Goal: Information Seeking & Learning: Learn about a topic

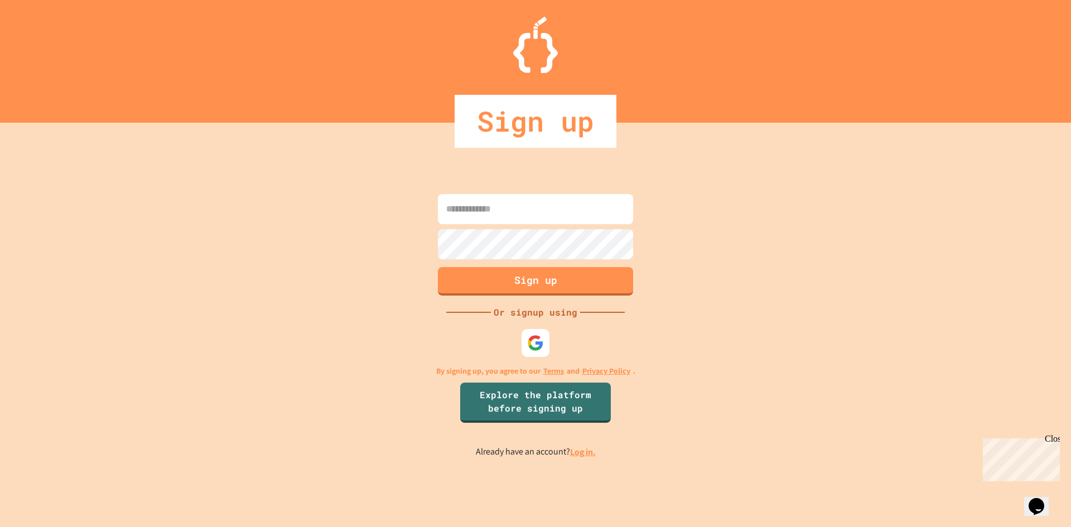
click at [575, 455] on link "Log in." at bounding box center [583, 452] width 26 height 12
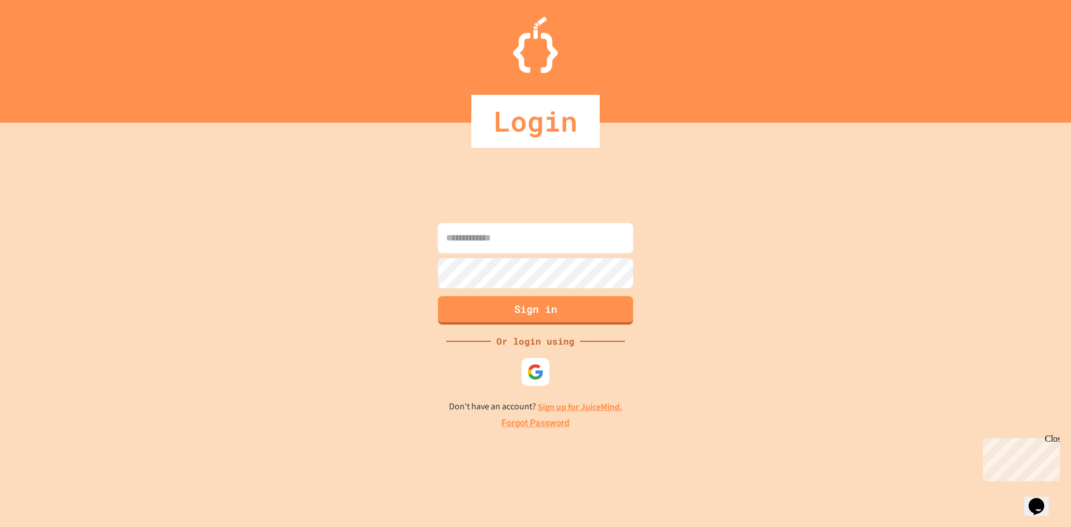
click at [486, 247] on input at bounding box center [535, 238] width 195 height 30
type input "**********"
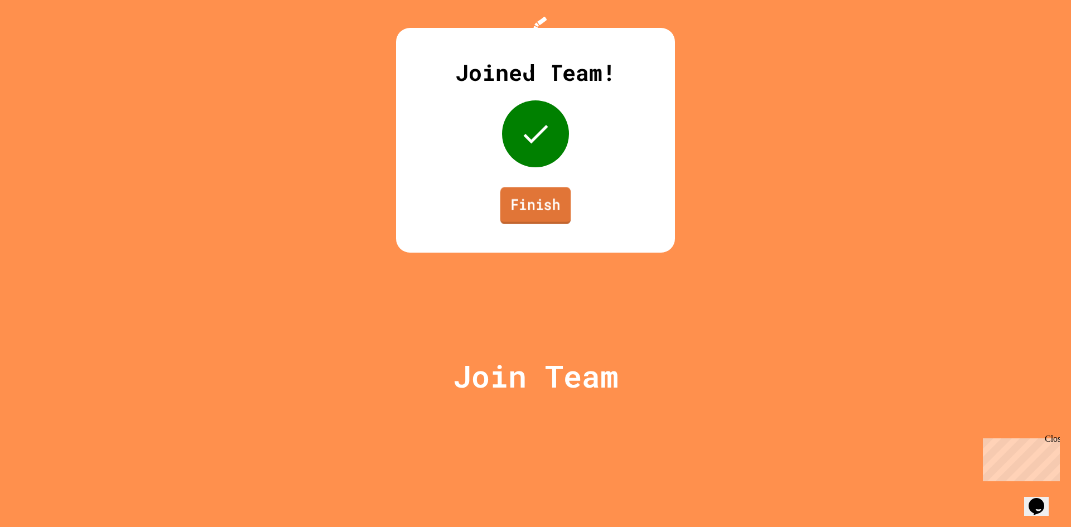
click at [549, 224] on link "Finish" at bounding box center [535, 205] width 70 height 37
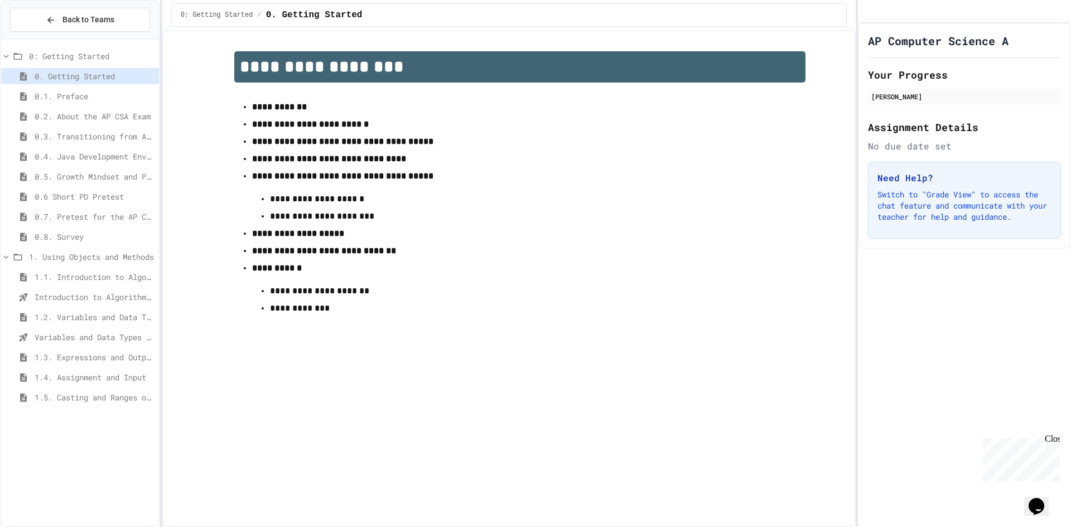
click at [1052, 438] on div "Close" at bounding box center [1052, 441] width 14 height 14
click at [73, 310] on div "1.2. Variables and Data Types" at bounding box center [80, 317] width 158 height 16
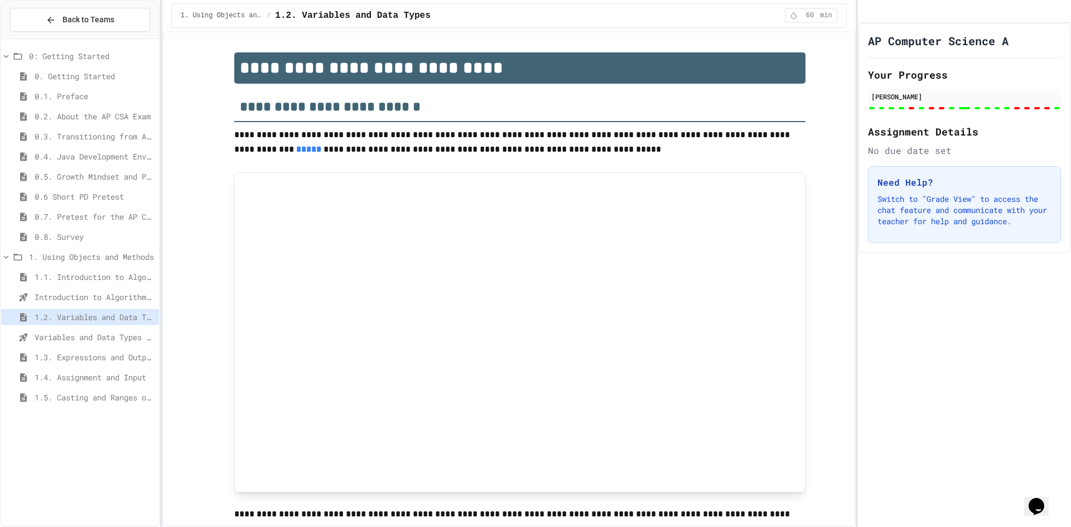
type input "******"
type input "***"
type input "*"
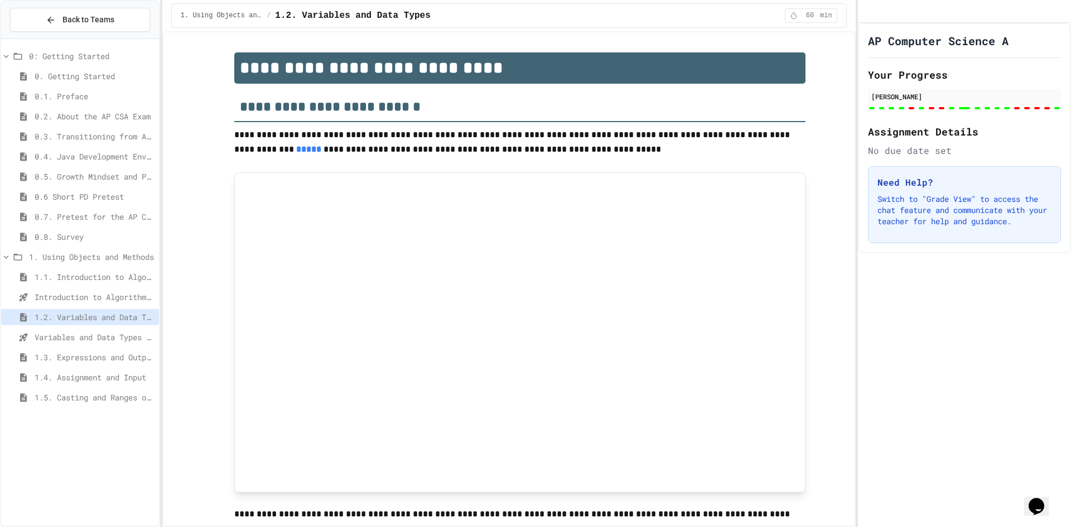
type input "***"
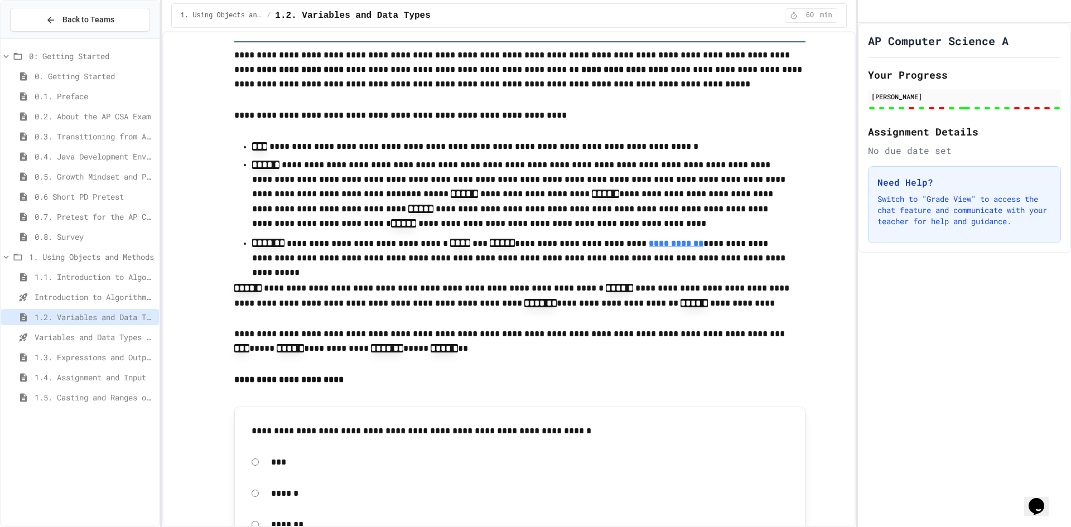
scroll to position [725, 0]
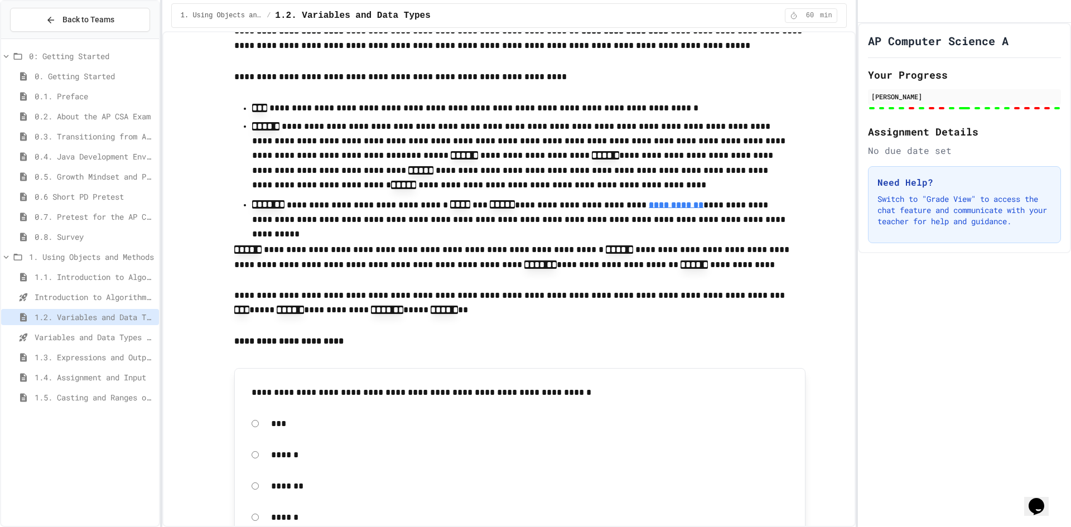
click at [75, 339] on span "Variables and Data Types - Quiz" at bounding box center [95, 337] width 120 height 12
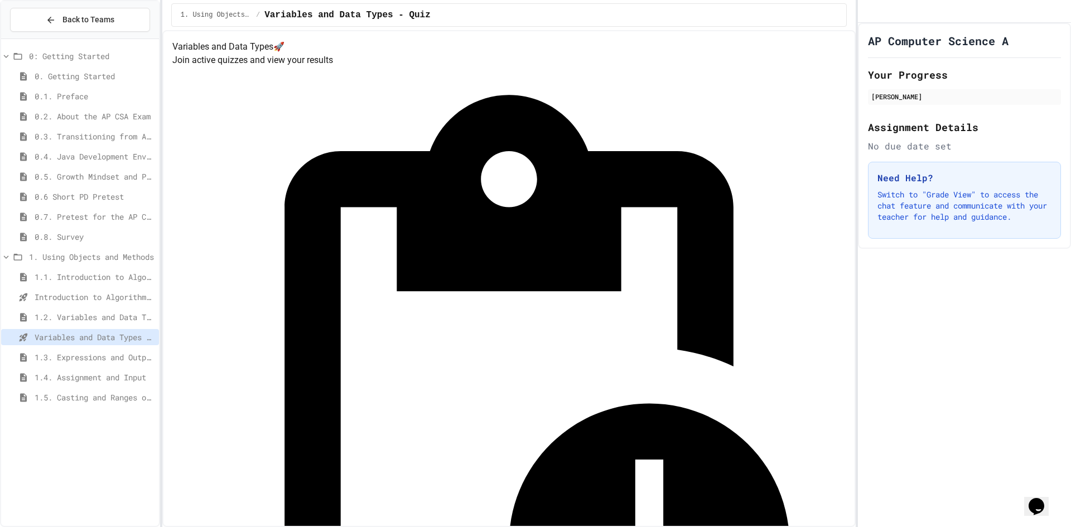
click at [80, 313] on span "1.2. Variables and Data Types" at bounding box center [95, 317] width 120 height 12
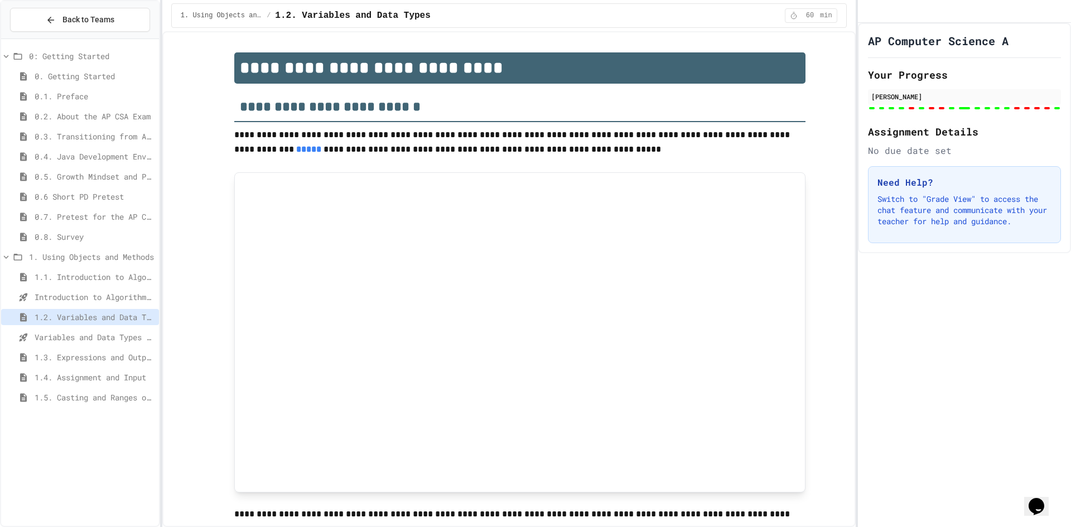
type input "***"
type input "*"
type input "******"
type input "***"
type input "******"
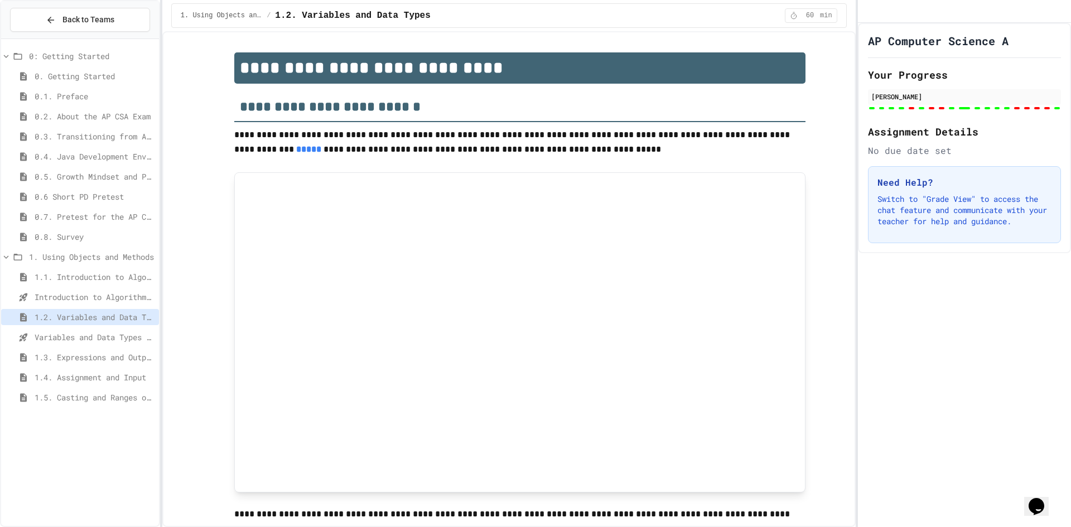
type input "***"
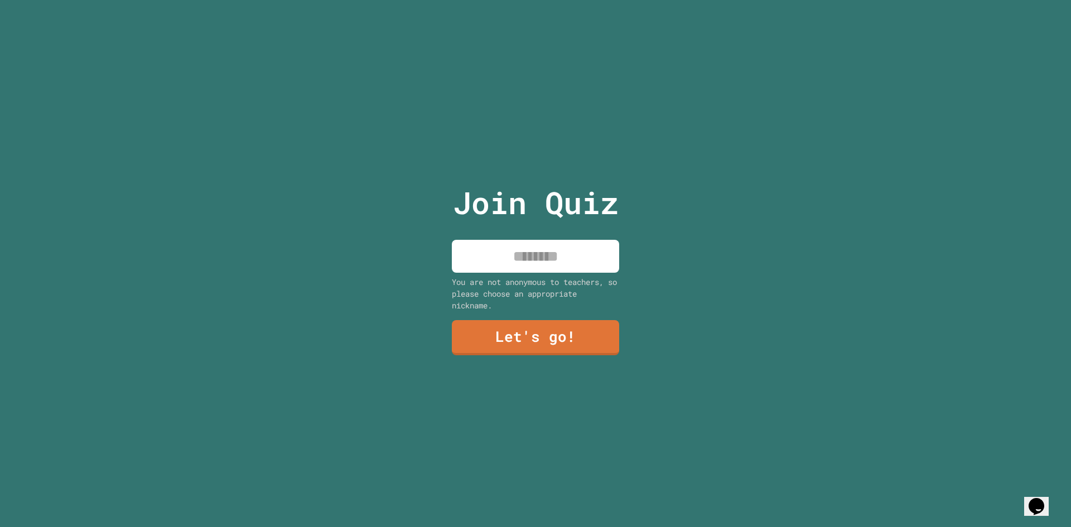
drag, startPoint x: 520, startPoint y: 247, endPoint x: 532, endPoint y: 262, distance: 19.9
click at [519, 247] on input at bounding box center [535, 256] width 167 height 33
type input "*"
type input "**********"
click at [541, 344] on link "Let's go!" at bounding box center [536, 336] width 152 height 37
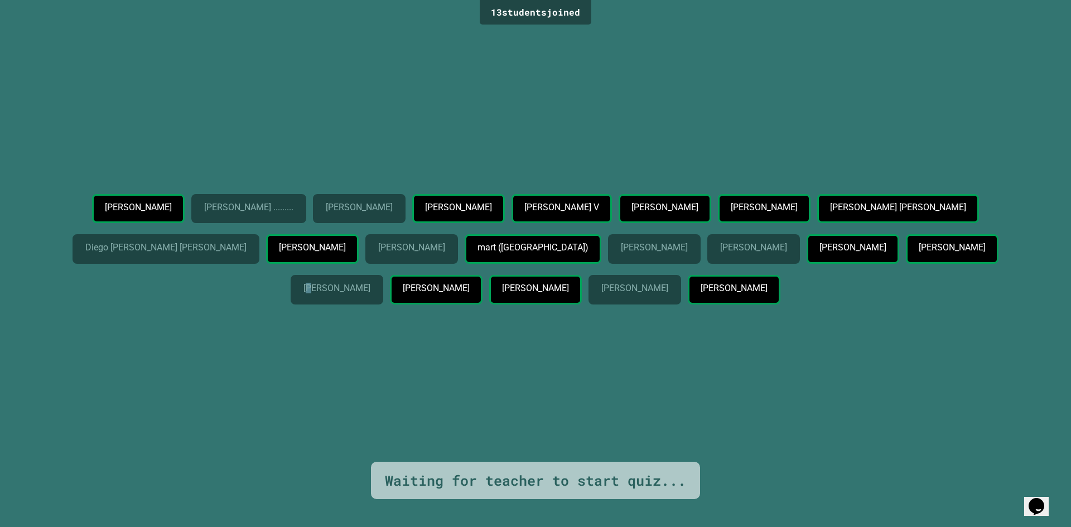
drag, startPoint x: 491, startPoint y: 270, endPoint x: 519, endPoint y: 264, distance: 28.6
click at [370, 283] on p "Santiago Somosa" at bounding box center [336, 288] width 66 height 10
drag, startPoint x: 519, startPoint y: 264, endPoint x: 553, endPoint y: 255, distance: 34.5
click at [370, 283] on p "Santiago Somosa" at bounding box center [336, 288] width 66 height 10
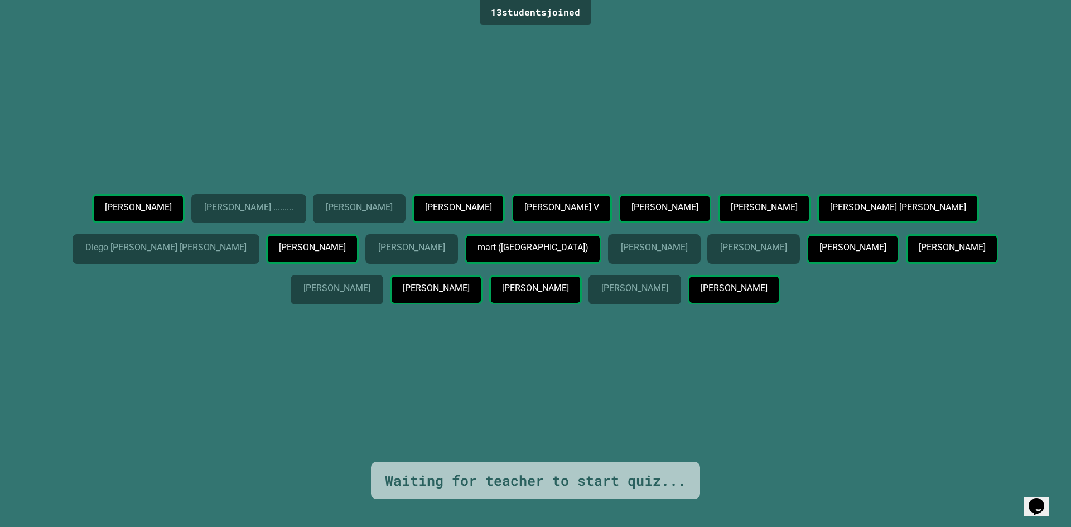
click at [370, 283] on p "Santiago Somosa" at bounding box center [336, 288] width 66 height 10
click at [716, 130] on div "Sara Escobar daniel ......... Arianna J. Feree shadia turbay Laura Otero V Sant…" at bounding box center [535, 245] width 1015 height 434
click at [717, 129] on div "Sara Escobar daniel ......... Arianna J. Feree shadia turbay Laura Otero V Sant…" at bounding box center [535, 245] width 1015 height 434
drag, startPoint x: 717, startPoint y: 127, endPoint x: 712, endPoint y: 122, distance: 6.7
click at [713, 123] on div "Sara Escobar daniel ......... Arianna J. Feree shadia turbay Laura Otero V Sant…" at bounding box center [535, 245] width 1015 height 434
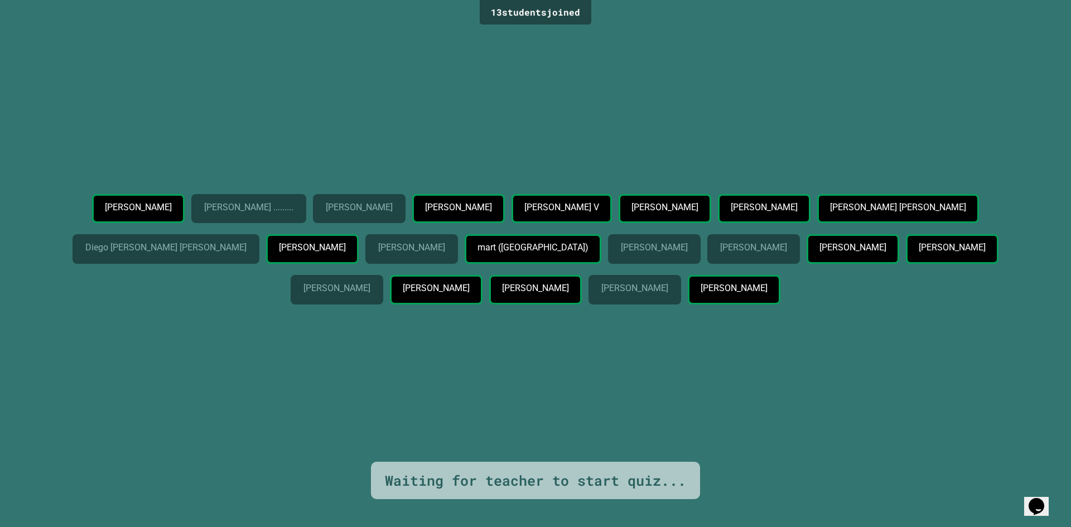
drag, startPoint x: 668, startPoint y: 121, endPoint x: 657, endPoint y: 119, distance: 11.3
drag, startPoint x: 657, startPoint y: 119, endPoint x: 604, endPoint y: 114, distance: 53.3
click at [624, 114] on div "Sara Escobar daniel ......... Arianna J. Feree shadia turbay Laura Otero V Sant…" at bounding box center [535, 245] width 1015 height 434
drag, startPoint x: 542, startPoint y: 108, endPoint x: 450, endPoint y: 107, distance: 92.6
drag, startPoint x: 450, startPoint y: 107, endPoint x: 370, endPoint y: 99, distance: 79.7
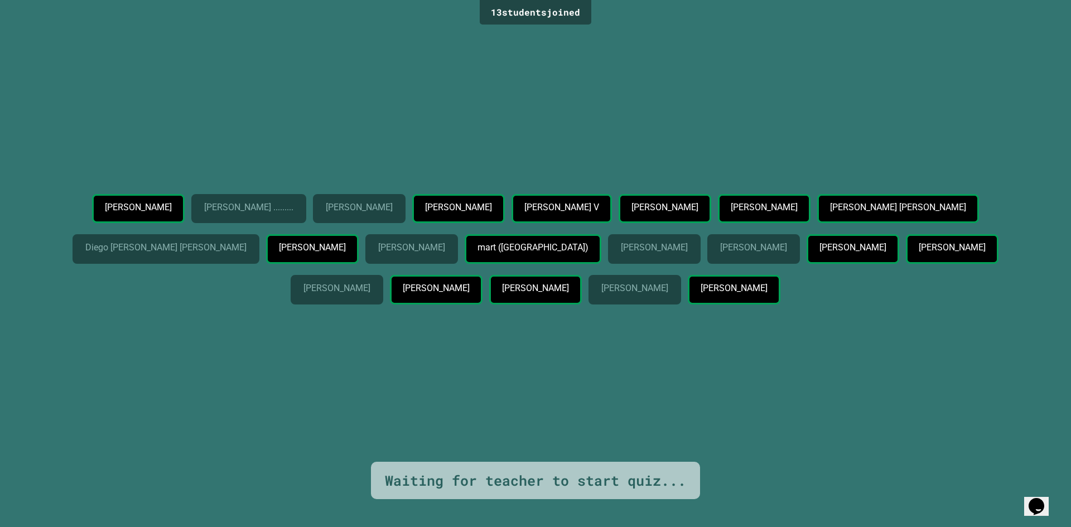
click at [385, 99] on div "Sara Escobar daniel ......... Arianna J. Feree shadia turbay Laura Otero V Sant…" at bounding box center [535, 245] width 1015 height 434
drag, startPoint x: 219, startPoint y: 93, endPoint x: 149, endPoint y: 91, distance: 69.8
drag, startPoint x: 149, startPoint y: 91, endPoint x: 104, endPoint y: 94, distance: 44.7
click at [136, 91] on div "Sara Escobar daniel ......... Arianna J. Feree shadia turbay Laura Otero V Sant…" at bounding box center [535, 245] width 1015 height 434
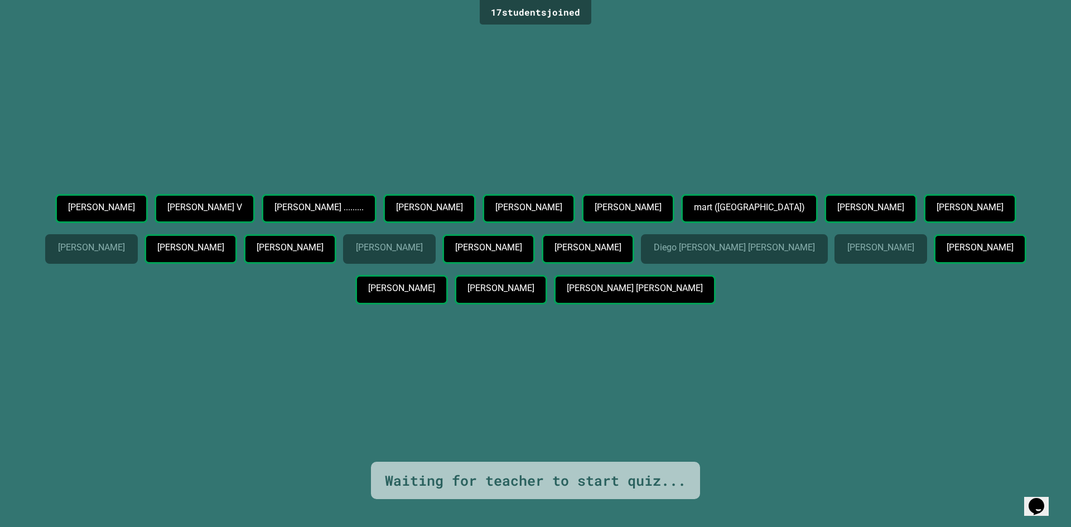
click at [525, 13] on div "17 student s joined" at bounding box center [536, 12] width 112 height 25
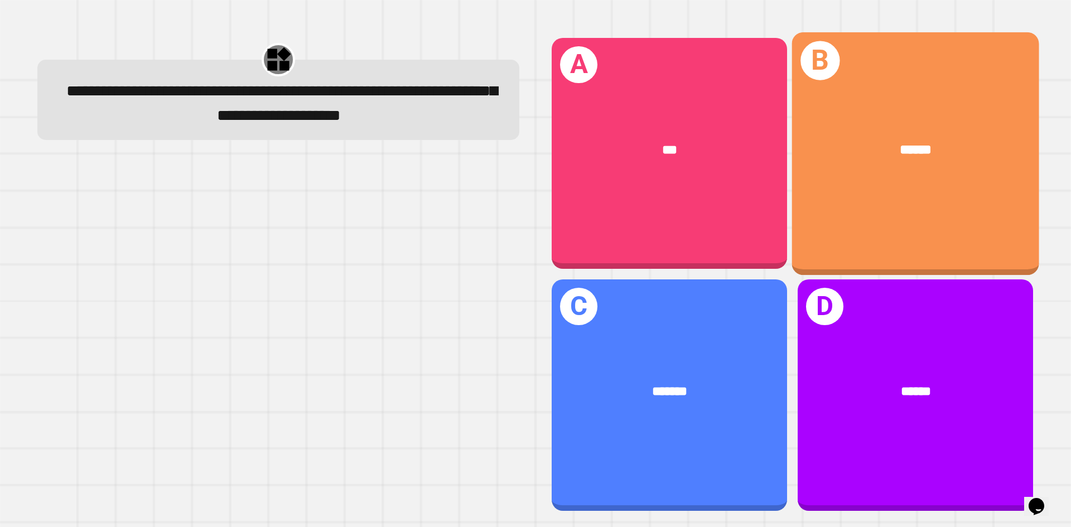
click at [866, 147] on div "******" at bounding box center [915, 150] width 192 height 21
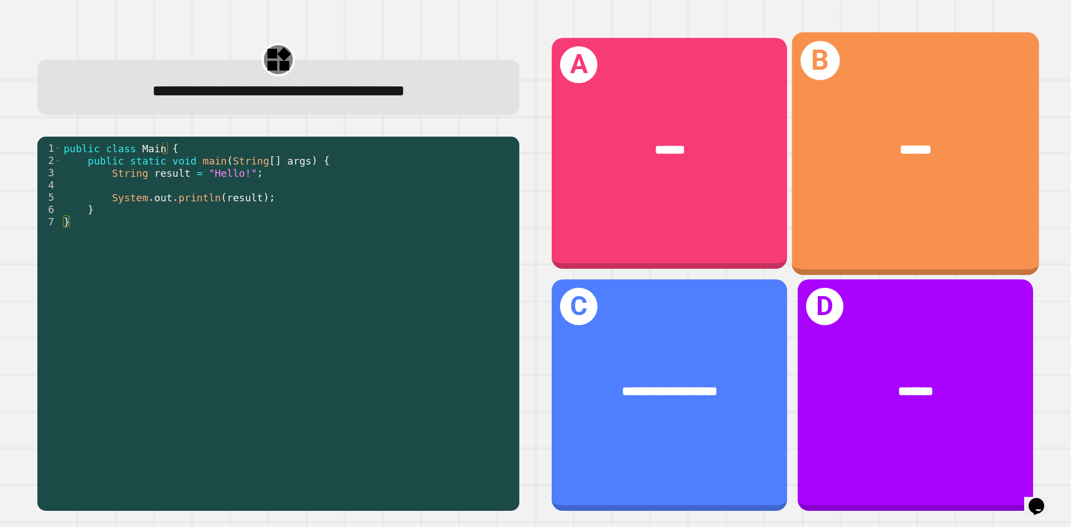
click at [922, 148] on div "******" at bounding box center [915, 150] width 192 height 21
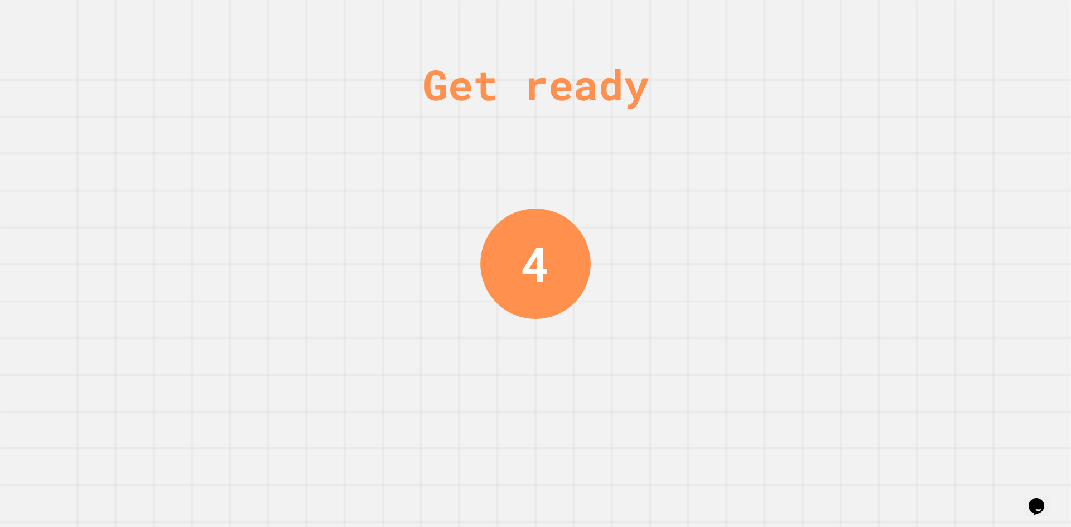
drag, startPoint x: 412, startPoint y: 179, endPoint x: 402, endPoint y: 165, distance: 16.7
click at [402, 165] on div "Get ready 4" at bounding box center [535, 263] width 1071 height 527
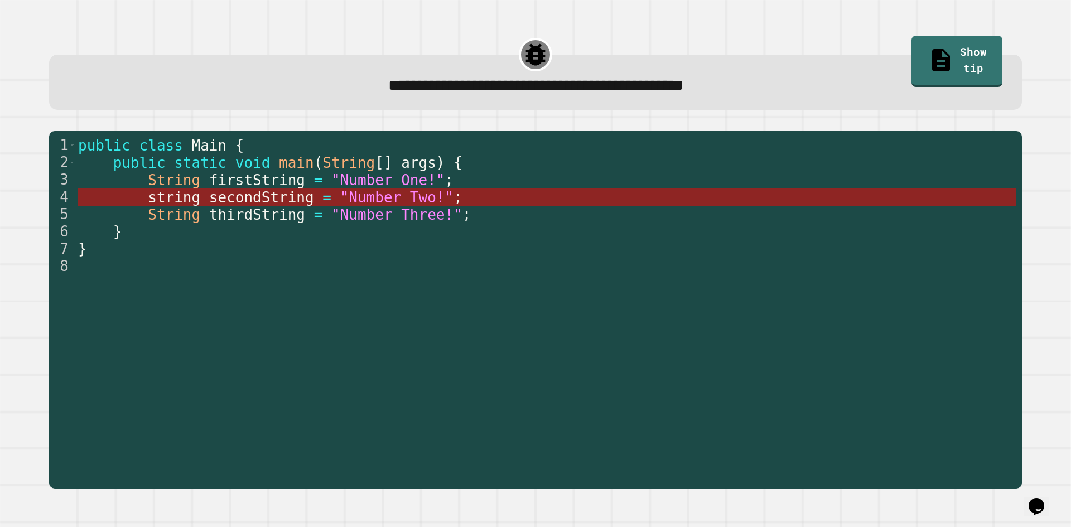
click at [234, 204] on span "secondString" at bounding box center [261, 197] width 105 height 17
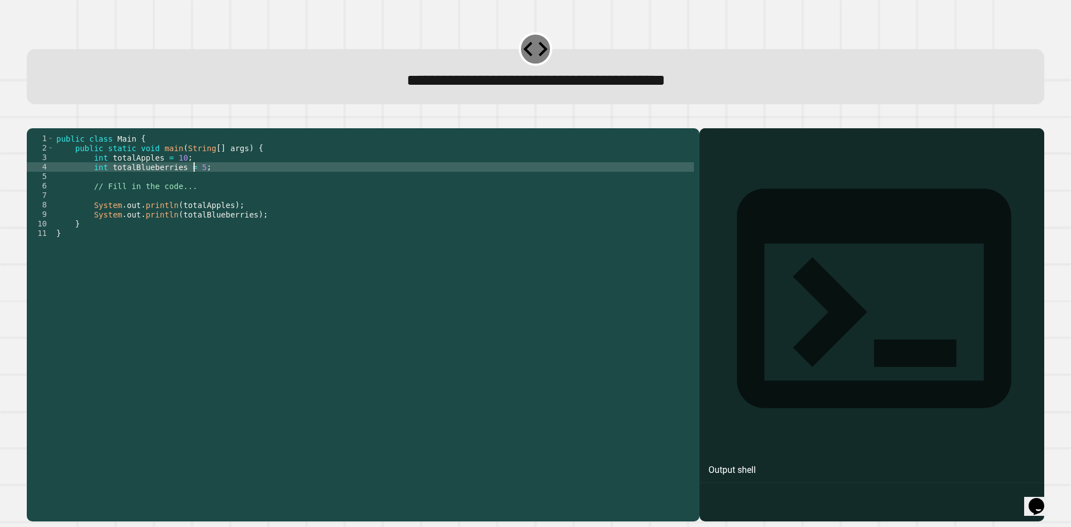
click at [193, 185] on div "public class Main { public static void main ( String [ ] args ) { int totalAppl…" at bounding box center [374, 314] width 640 height 360
type textarea "**********"
click at [32, 119] on icon "button" at bounding box center [32, 119] width 0 height 0
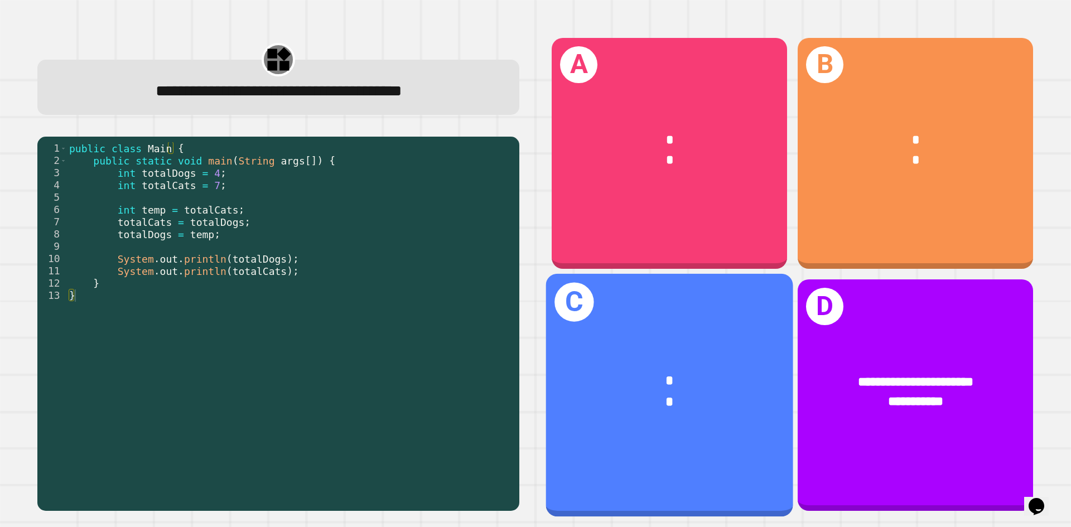
click at [652, 392] on div "*" at bounding box center [669, 402] width 192 height 21
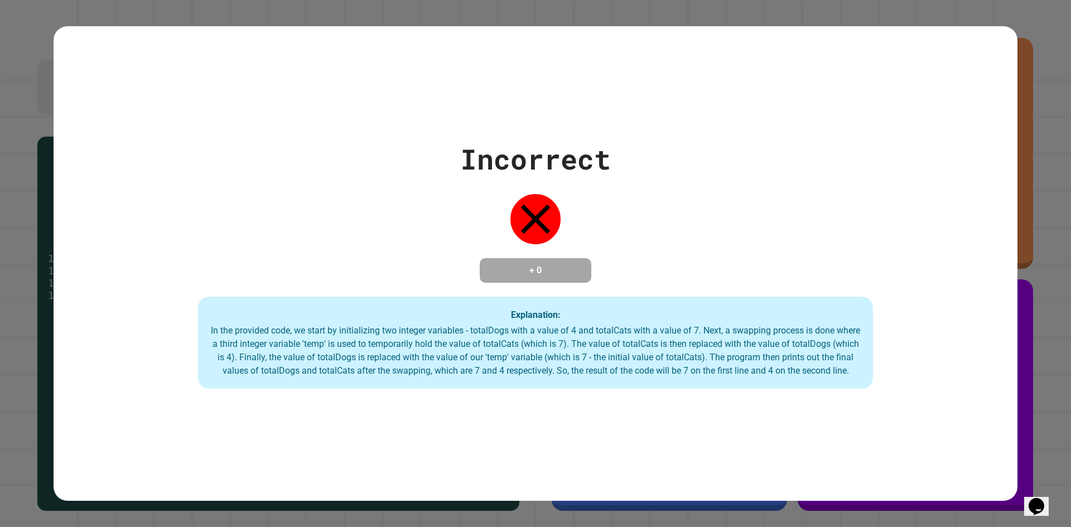
drag, startPoint x: 566, startPoint y: 250, endPoint x: 571, endPoint y: 253, distance: 6.0
click at [571, 264] on h4 "+ 0" at bounding box center [535, 270] width 89 height 13
drag, startPoint x: 566, startPoint y: 237, endPoint x: 574, endPoint y: 225, distance: 13.6
click at [570, 228] on div "Incorrect + 0 Explanation: In the provided code, we start by initializing two i…" at bounding box center [536, 263] width 964 height 251
drag, startPoint x: 577, startPoint y: 222, endPoint x: 607, endPoint y: 203, distance: 35.1
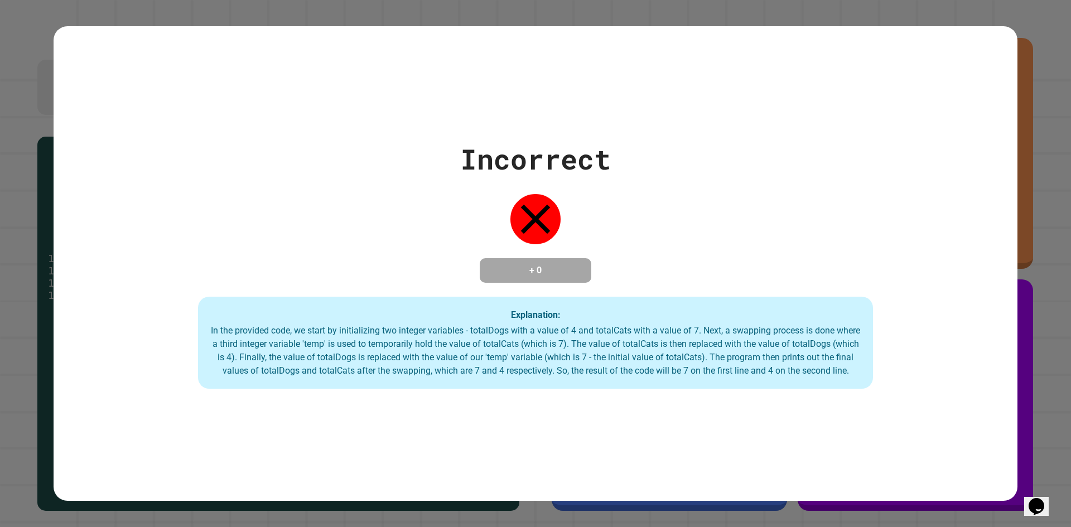
click at [605, 205] on div "Incorrect + 0 Explanation: In the provided code, we start by initializing two i…" at bounding box center [536, 263] width 964 height 251
drag, startPoint x: 607, startPoint y: 203, endPoint x: 609, endPoint y: 191, distance: 12.4
click at [606, 197] on div "Incorrect + 0 Explanation: In the provided code, we start by initializing two i…" at bounding box center [536, 263] width 964 height 251
click at [605, 190] on div "Incorrect + 0 Explanation: In the provided code, we start by initializing two i…" at bounding box center [536, 263] width 964 height 251
drag, startPoint x: 605, startPoint y: 190, endPoint x: 582, endPoint y: 147, distance: 48.2
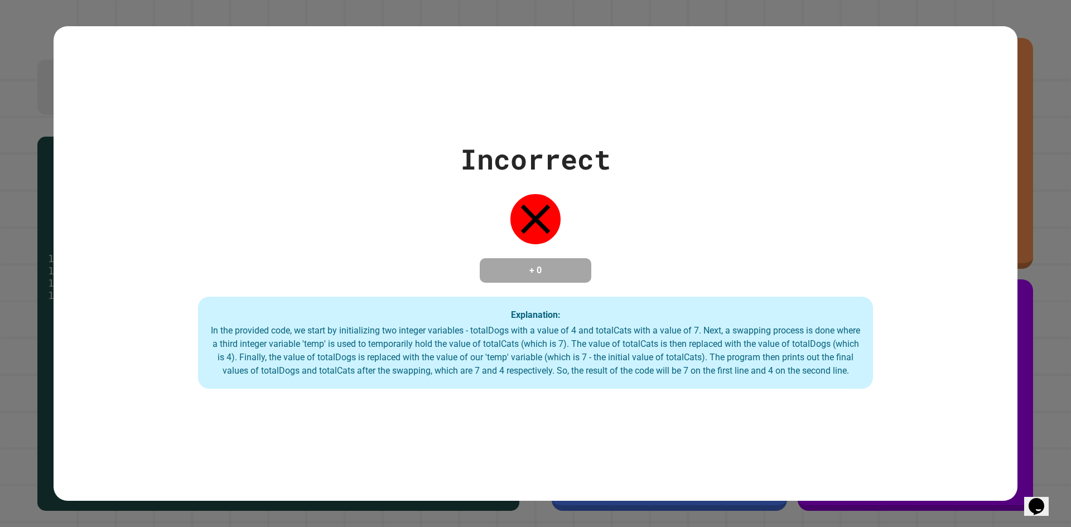
drag, startPoint x: 582, startPoint y: 147, endPoint x: 578, endPoint y: 140, distance: 8.2
click at [578, 141] on div "Incorrect" at bounding box center [535, 159] width 151 height 42
click at [578, 140] on div "Incorrect" at bounding box center [535, 159] width 151 height 42
click at [578, 138] on div "Incorrect" at bounding box center [535, 159] width 151 height 42
click at [576, 138] on div "Incorrect" at bounding box center [535, 159] width 151 height 42
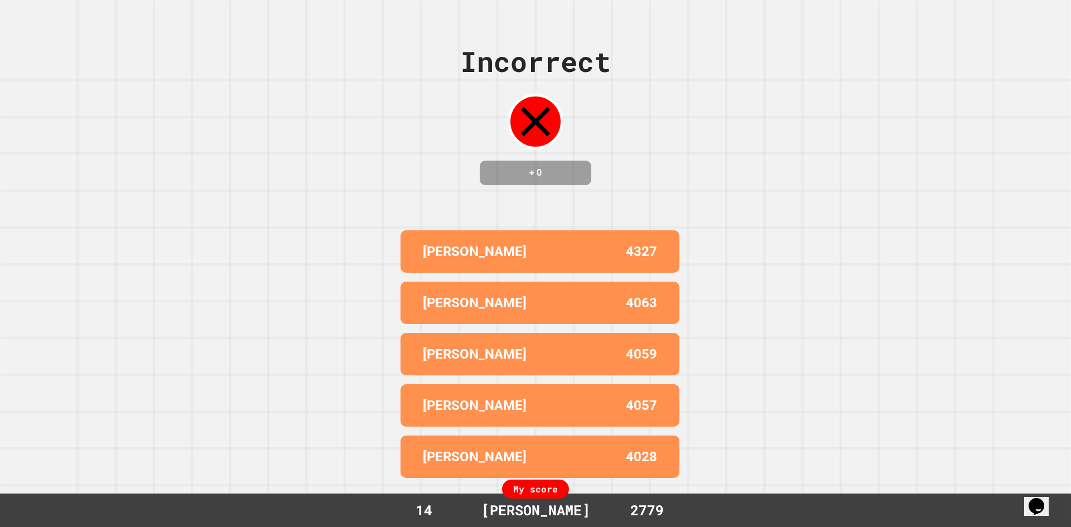
drag, startPoint x: 574, startPoint y: 135, endPoint x: 415, endPoint y: 205, distance: 173.8
click at [416, 205] on div "Incorrect + 0 OMAR 4327 LAU 4063 SAMUEL ALBERTO 4059 JUANSE P 4057 SARA 4028 My…" at bounding box center [535, 263] width 1071 height 527
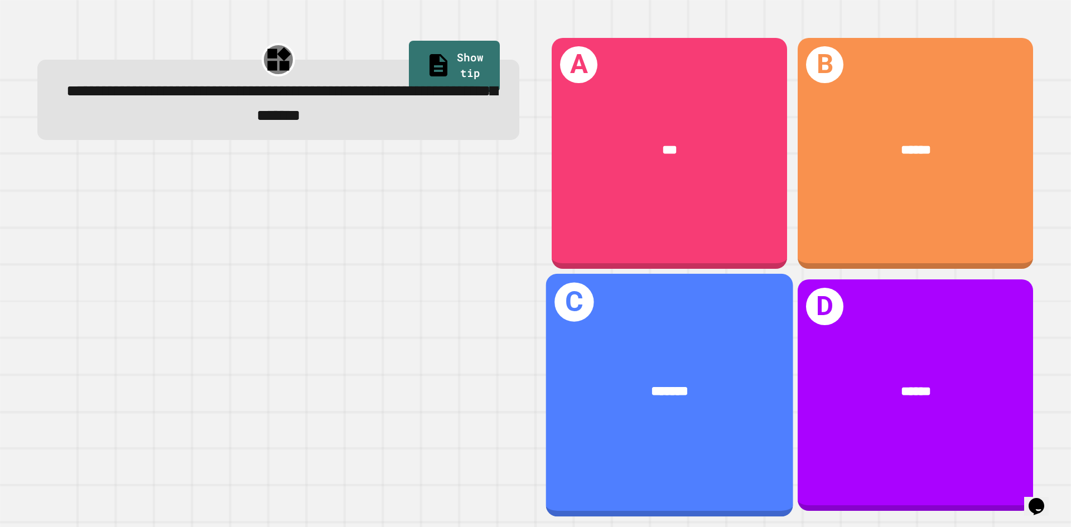
click at [705, 402] on div "*******" at bounding box center [669, 392] width 247 height 75
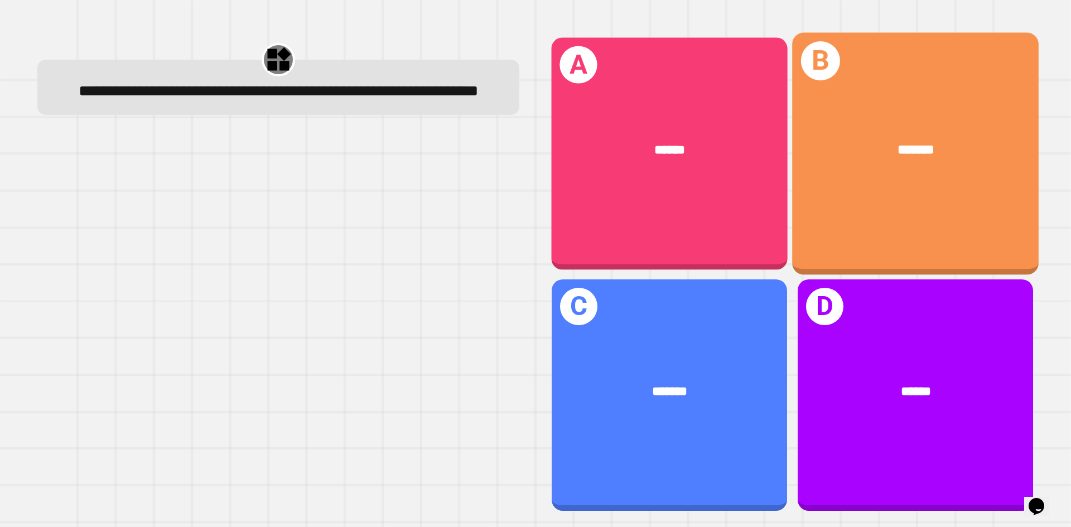
click at [645, 115] on div "******" at bounding box center [670, 150] width 236 height 71
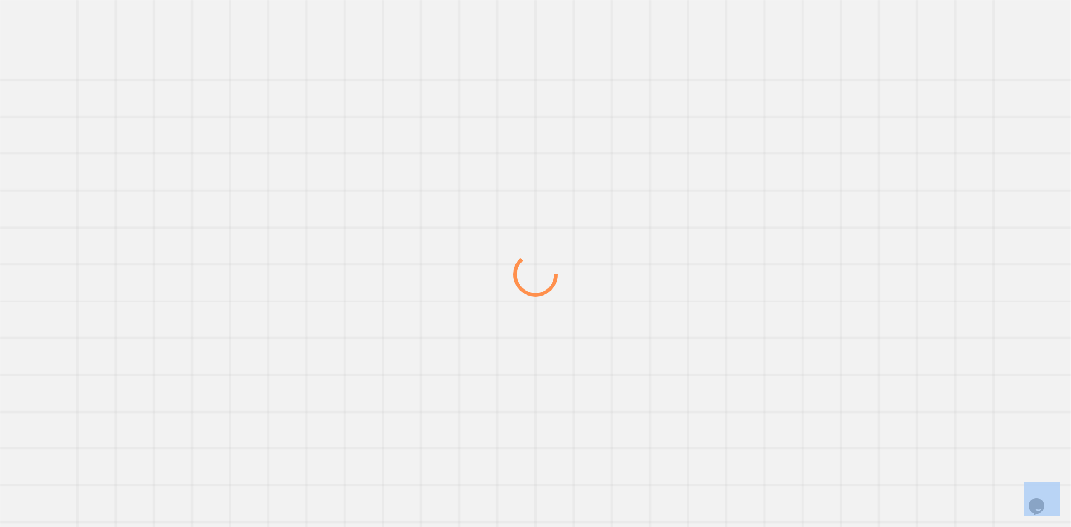
click at [644, 112] on div at bounding box center [535, 274] width 1028 height 506
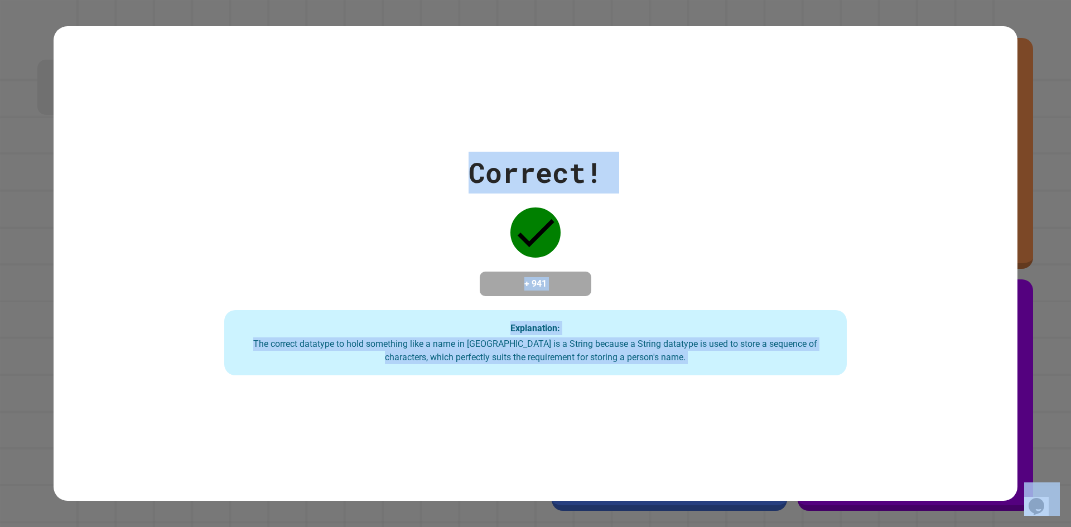
click at [578, 211] on div "Correct! + 941 Explanation: The correct datatype to hold something like a name …" at bounding box center [535, 264] width 889 height 224
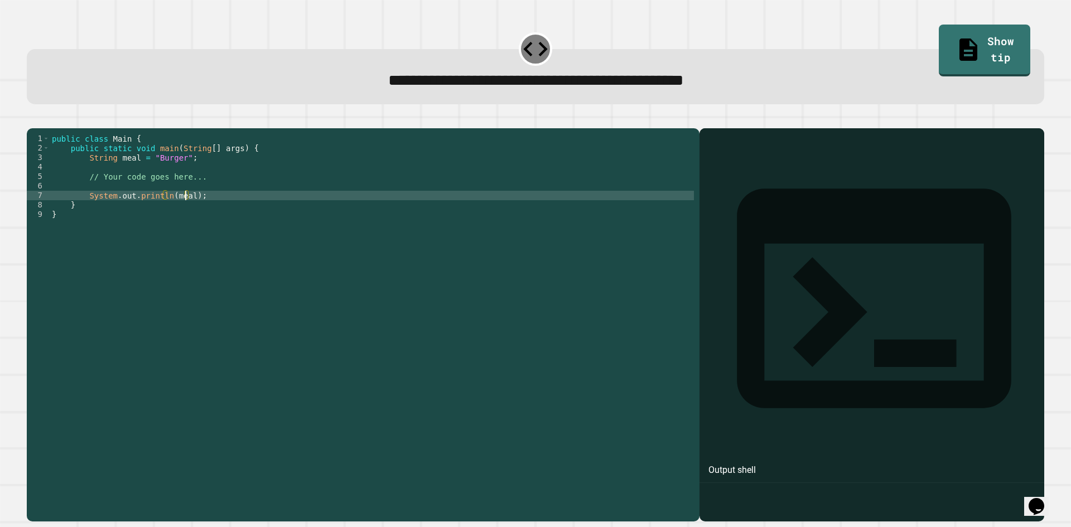
click at [186, 214] on div "public class Main { public static void main ( String [ ] args ) { String meal =…" at bounding box center [372, 314] width 644 height 360
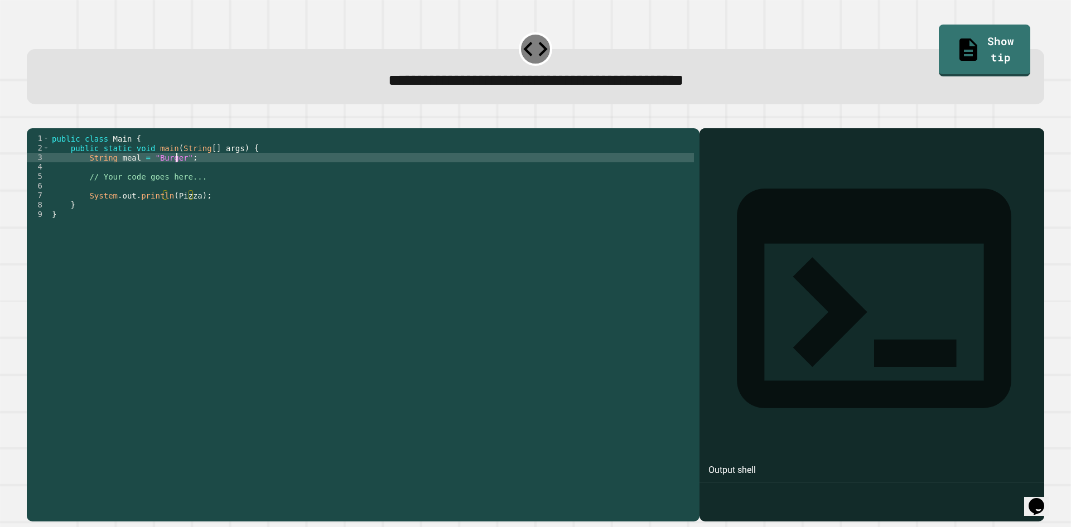
click at [176, 175] on div "public class Main { public static void main ( String [ ] args ) { String meal =…" at bounding box center [372, 314] width 644 height 360
click at [32, 119] on icon "button" at bounding box center [32, 119] width 0 height 0
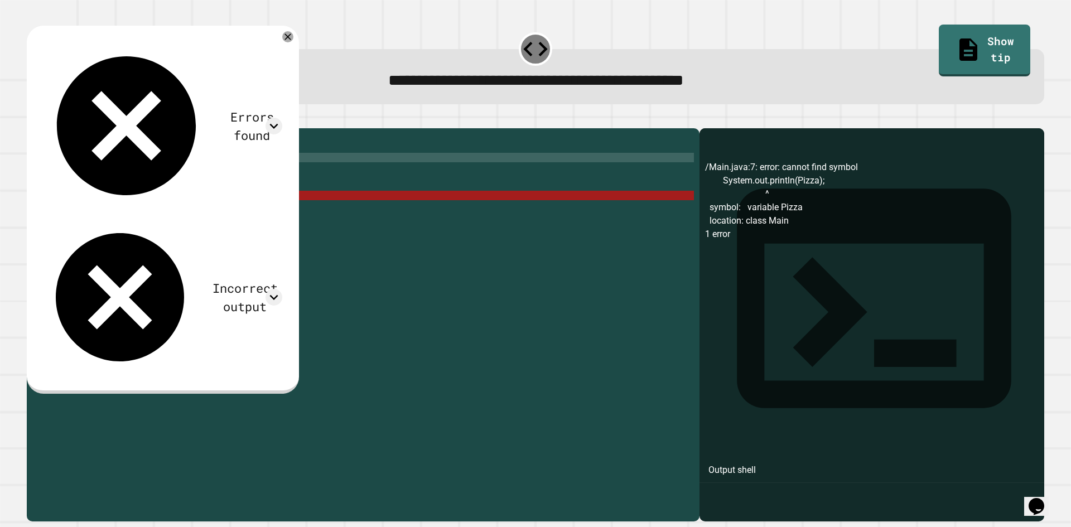
click at [190, 213] on div "public class Main { public static void main ( String [ ] args ) { String meal =…" at bounding box center [372, 314] width 644 height 360
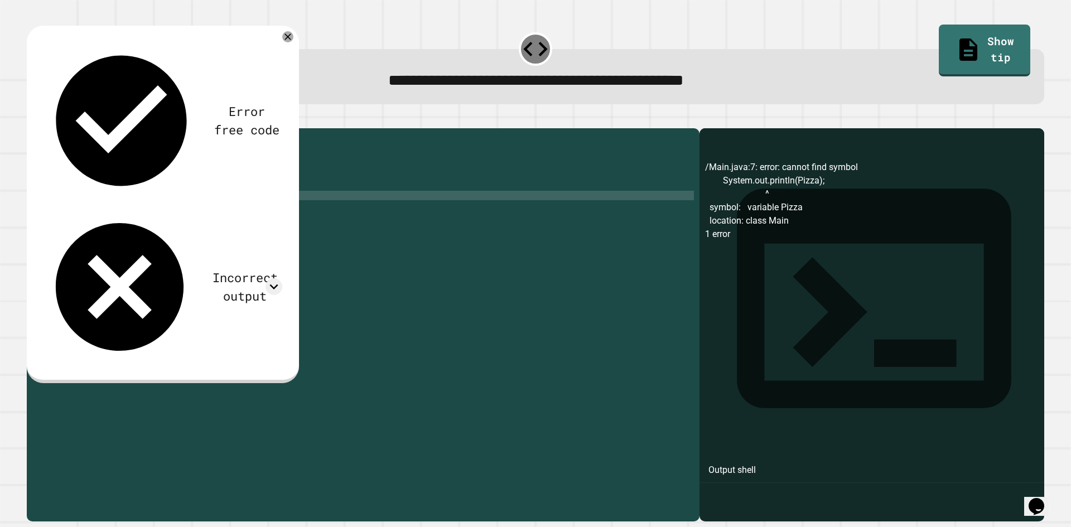
scroll to position [0, 9]
type textarea "**********"
click at [32, 119] on icon "button" at bounding box center [32, 119] width 0 height 0
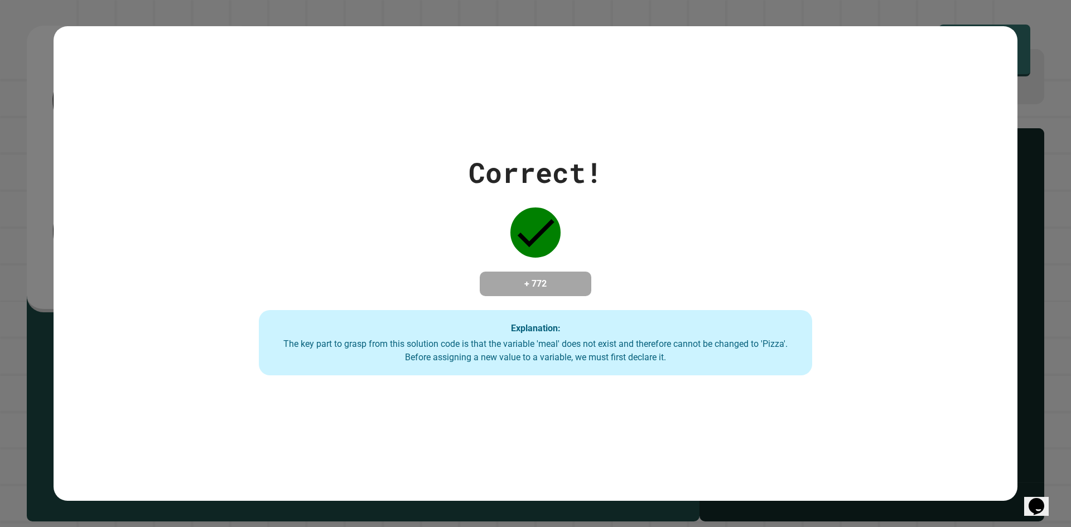
click at [555, 221] on div at bounding box center [536, 233] width 56 height 56
click at [499, 284] on h4 "+ 772" at bounding box center [535, 283] width 89 height 13
drag, startPoint x: 499, startPoint y: 284, endPoint x: 519, endPoint y: 287, distance: 20.8
click at [512, 279] on h4 "+ 772" at bounding box center [535, 283] width 89 height 13
click at [520, 287] on h4 "+ 772" at bounding box center [535, 283] width 89 height 13
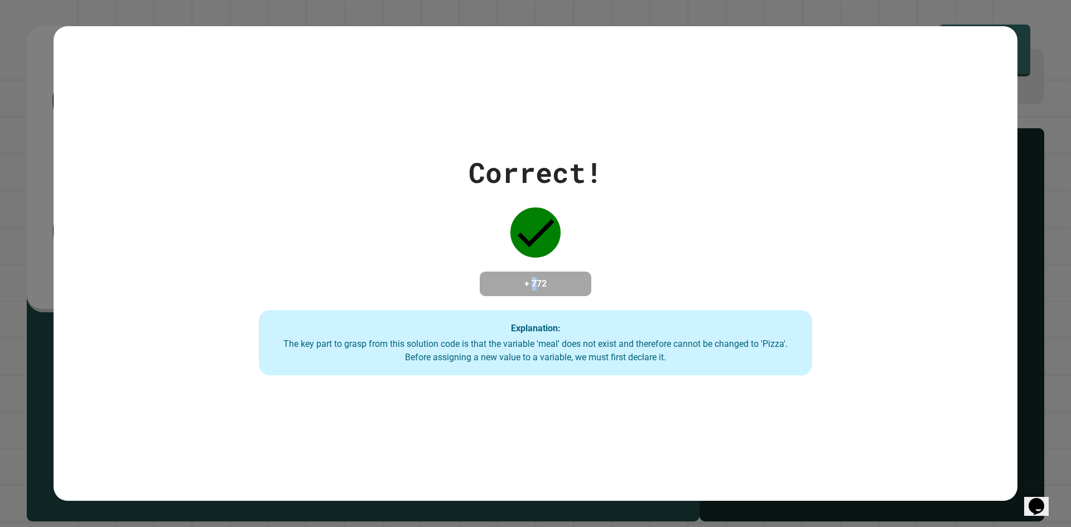
drag, startPoint x: 528, startPoint y: 288, endPoint x: 534, endPoint y: 284, distance: 7.7
click at [532, 285] on h4 "+ 772" at bounding box center [535, 283] width 89 height 13
click at [533, 287] on h4 "+ 772" at bounding box center [535, 283] width 89 height 13
click at [537, 286] on h4 "+ 772" at bounding box center [535, 283] width 89 height 13
click at [540, 286] on h4 "+ 772" at bounding box center [535, 283] width 89 height 13
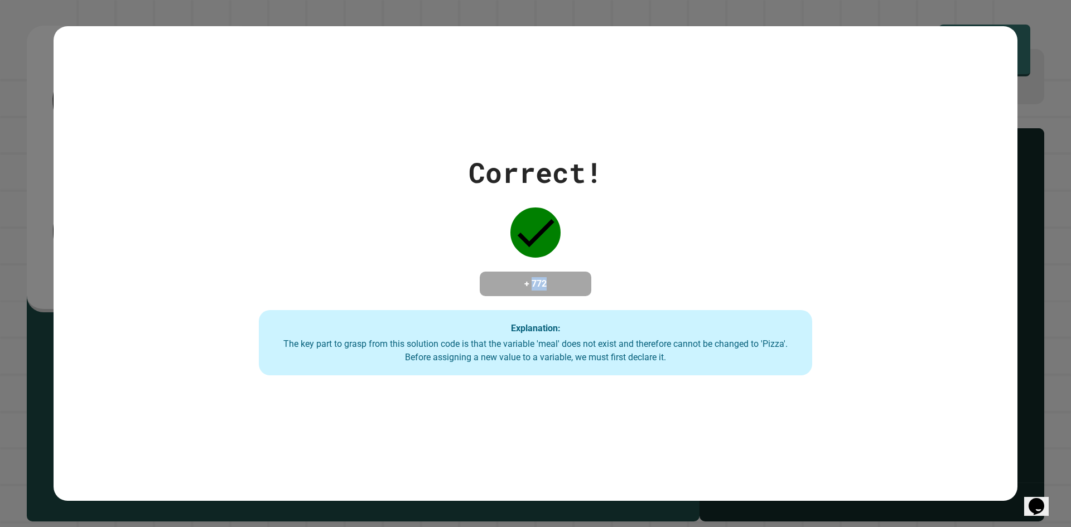
click at [541, 286] on h4 "+ 772" at bounding box center [535, 283] width 89 height 13
click at [538, 284] on h4 "+ 772" at bounding box center [535, 283] width 89 height 13
click at [537, 284] on h4 "+ 772" at bounding box center [535, 283] width 89 height 13
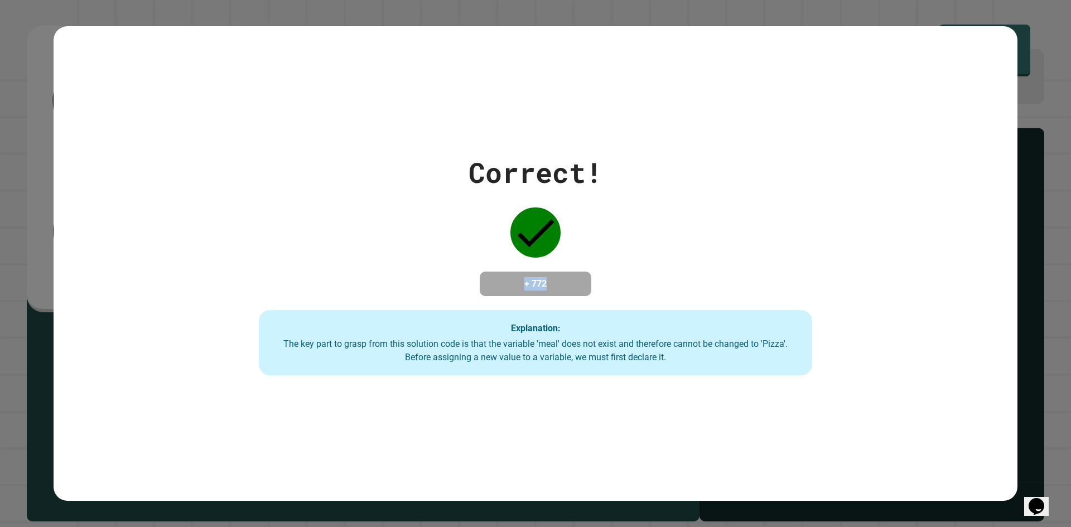
drag, startPoint x: 537, startPoint y: 277, endPoint x: 544, endPoint y: 272, distance: 8.8
drag, startPoint x: 539, startPoint y: 271, endPoint x: 546, endPoint y: 268, distance: 6.7
click at [540, 277] on h4 "+ 772" at bounding box center [535, 283] width 89 height 13
click at [542, 277] on h4 "+ 772" at bounding box center [535, 283] width 89 height 13
click at [543, 277] on h4 "+ 772" at bounding box center [535, 283] width 89 height 13
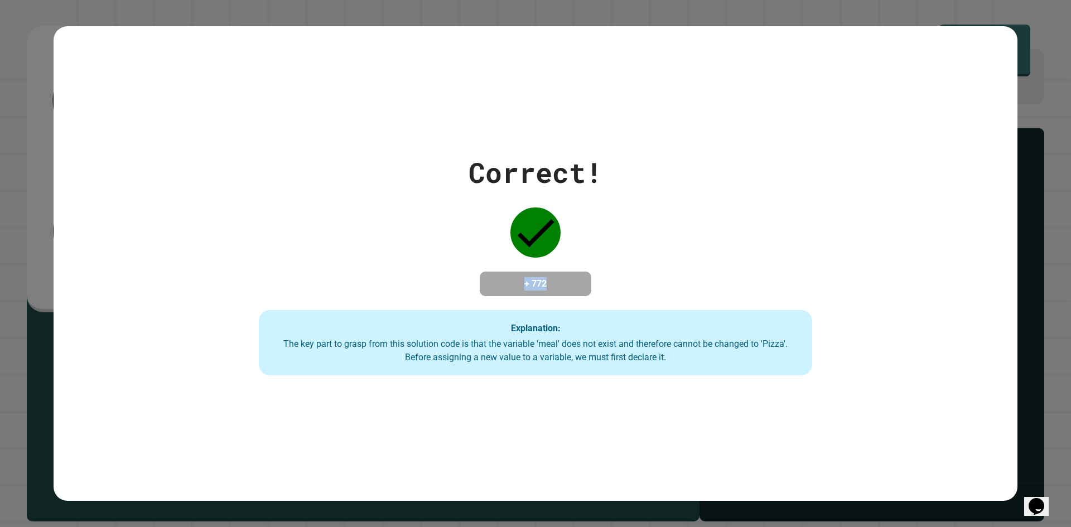
click at [543, 277] on h4 "+ 772" at bounding box center [535, 283] width 89 height 13
click at [544, 277] on h4 "+ 772" at bounding box center [535, 283] width 89 height 13
drag, startPoint x: 544, startPoint y: 270, endPoint x: 269, endPoint y: 326, distance: 280.1
click at [269, 326] on div "Explanation: The key part to grasp from this solution code is that the variable…" at bounding box center [535, 343] width 553 height 66
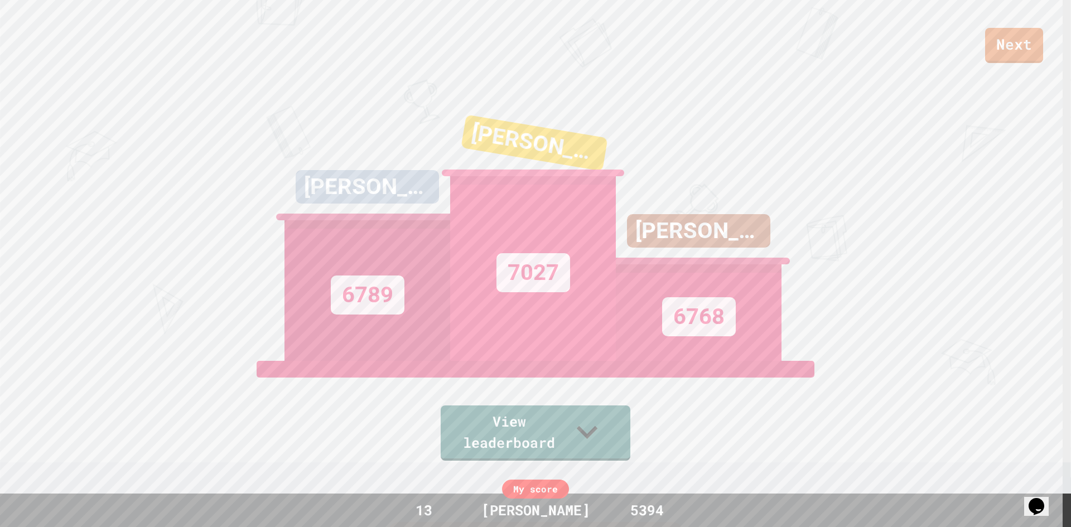
scroll to position [0, 0]
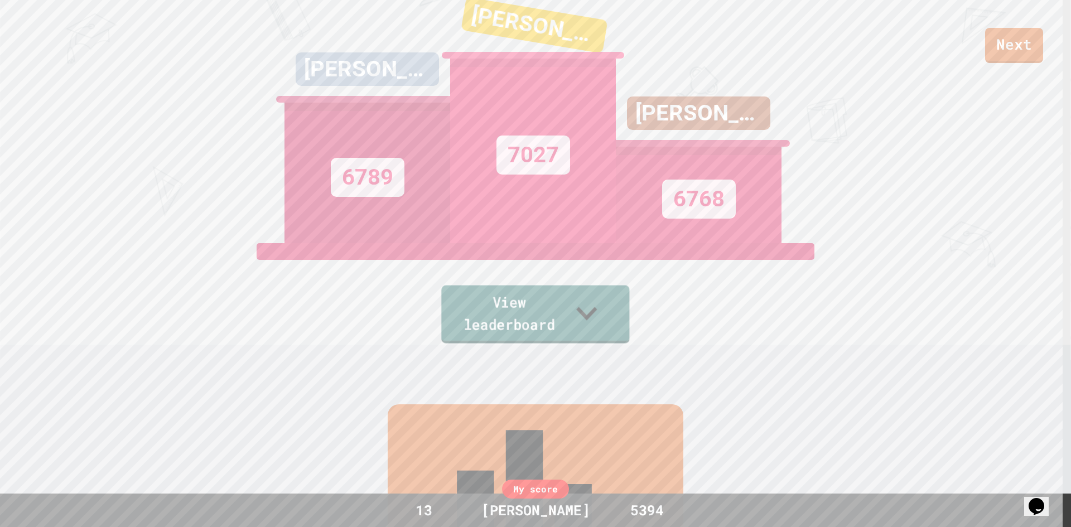
click at [526, 311] on link "View leaderboard" at bounding box center [535, 315] width 188 height 58
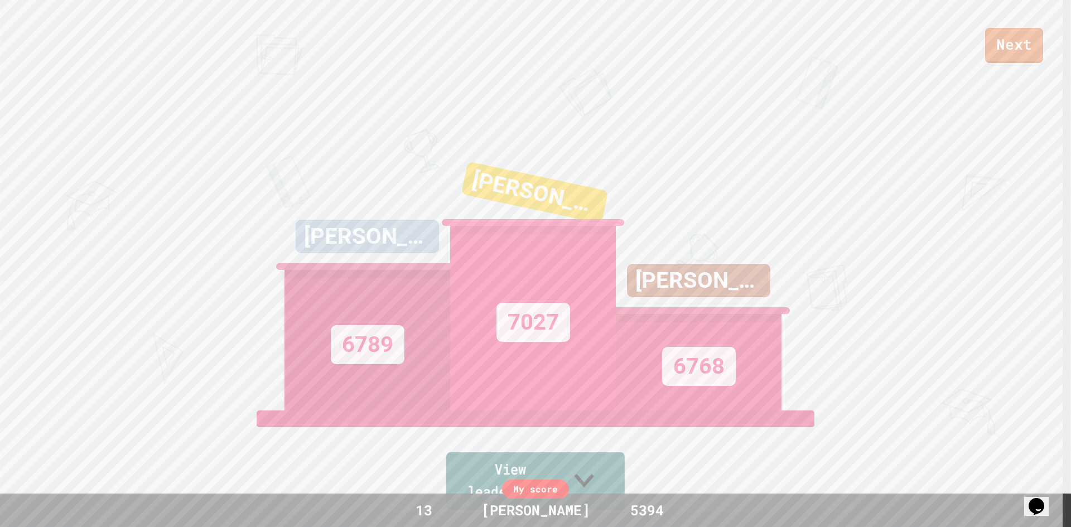
click at [612, 476] on link "View leaderboard" at bounding box center [535, 481] width 179 height 58
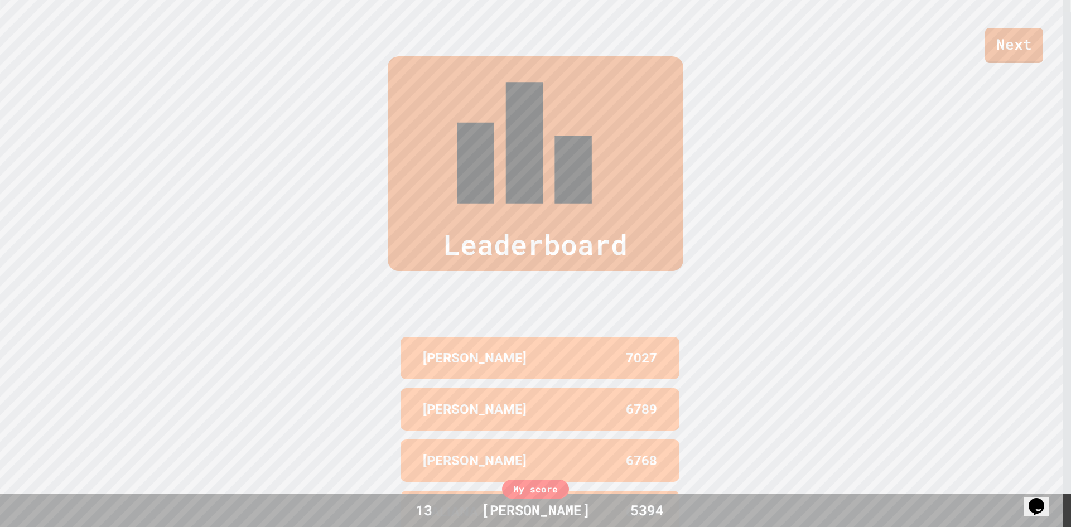
scroll to position [523, 0]
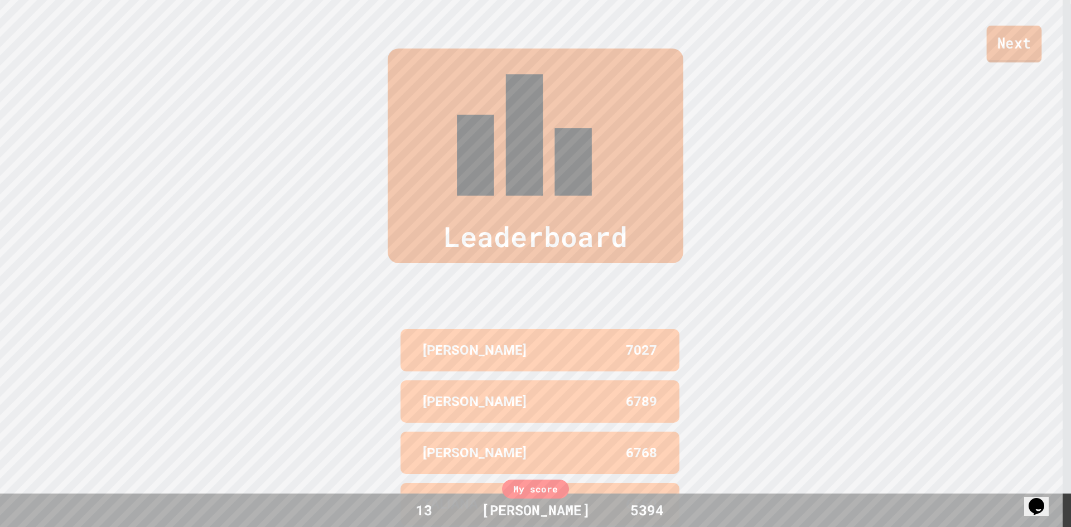
click at [1036, 41] on link "Next" at bounding box center [1014, 44] width 55 height 37
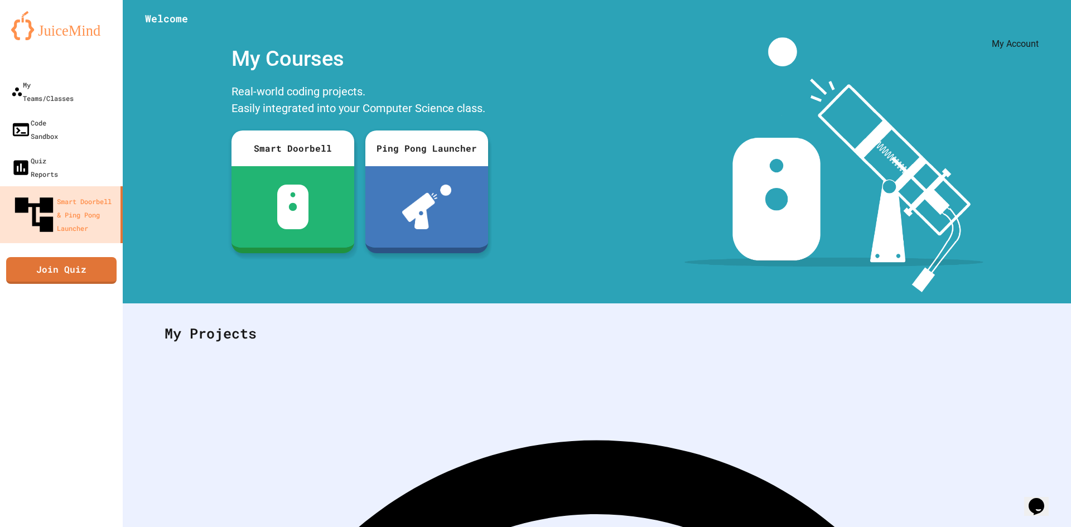
click at [1038, 18] on div "My Account" at bounding box center [1038, 26] width 0 height 17
click at [1038, 27] on icon "My Account" at bounding box center [1038, 27] width 0 height 0
